Goal: Task Accomplishment & Management: Use online tool/utility

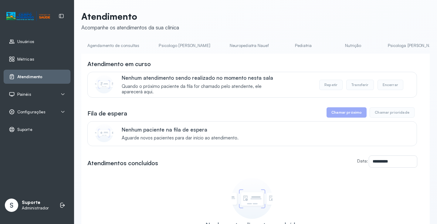
click at [122, 53] on li "Agendamento de consultas" at bounding box center [114, 48] width 66 height 14
drag, startPoint x: 136, startPoint y: 57, endPoint x: 165, endPoint y: 59, distance: 29.3
click at [165, 59] on div "**********" at bounding box center [255, 166] width 348 height 225
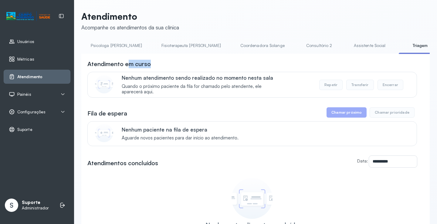
scroll to position [0, 305]
click at [357, 86] on button "Transferir" at bounding box center [360, 85] width 28 height 10
click at [391, 53] on div at bounding box center [413, 53] width 45 height 1
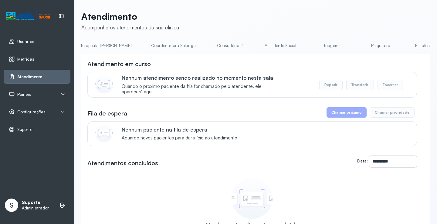
scroll to position [0, 409]
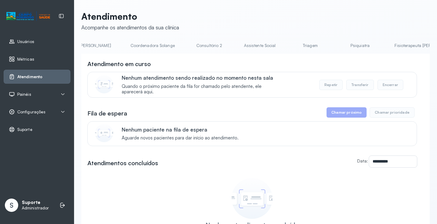
click at [289, 47] on link "Triagem" at bounding box center [310, 46] width 42 height 10
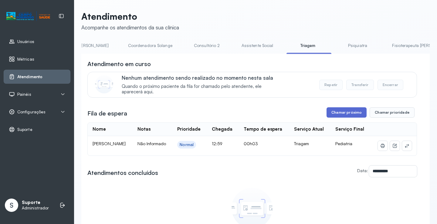
click at [342, 115] on button "Chamar próximo" at bounding box center [346, 112] width 40 height 10
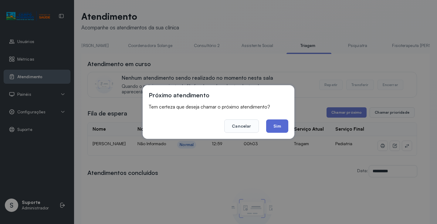
click at [280, 126] on button "Sim" at bounding box center [277, 126] width 22 height 13
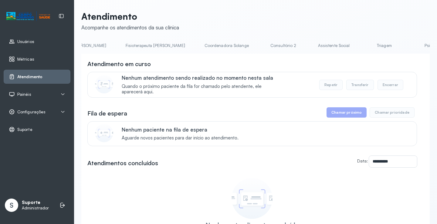
scroll to position [0, 353]
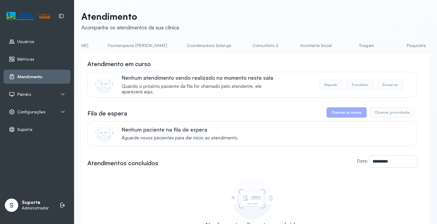
click at [345, 47] on link "Triagem" at bounding box center [366, 46] width 42 height 10
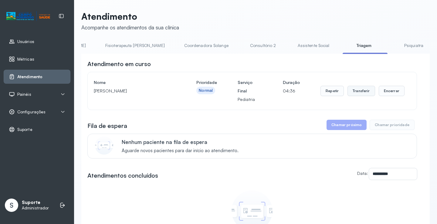
click at [359, 91] on button "Transferir" at bounding box center [361, 91] width 28 height 10
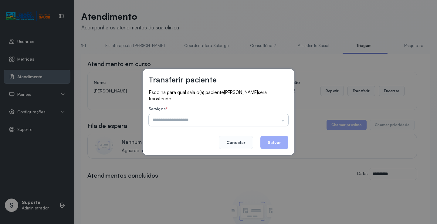
click at [281, 120] on input "text" at bounding box center [219, 120] width 140 height 12
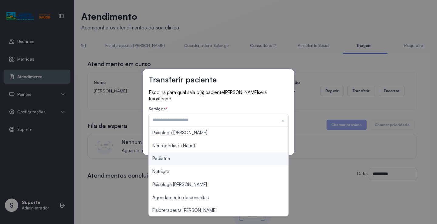
type input "*********"
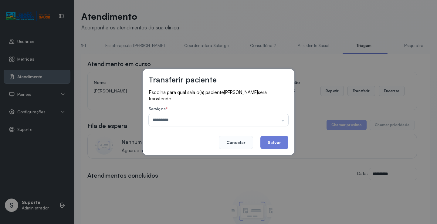
click at [190, 160] on div "Transferir paciente Escolha para qual sala o(a) paciente [PERSON_NAME] será tra…" at bounding box center [218, 112] width 437 height 224
click at [273, 142] on button "Salvar" at bounding box center [274, 142] width 28 height 13
